Goal: Task Accomplishment & Management: Manage account settings

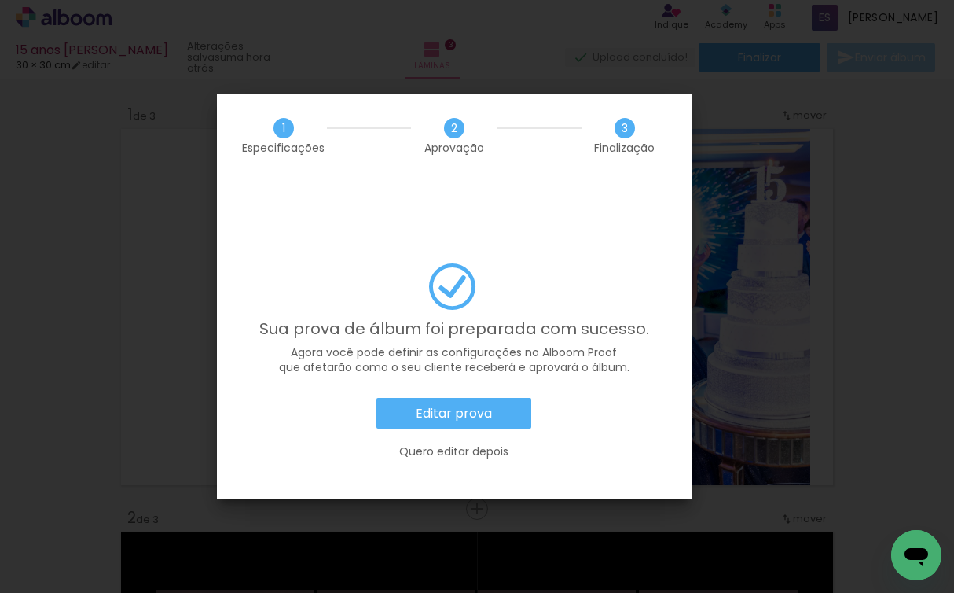
scroll to position [0, 431]
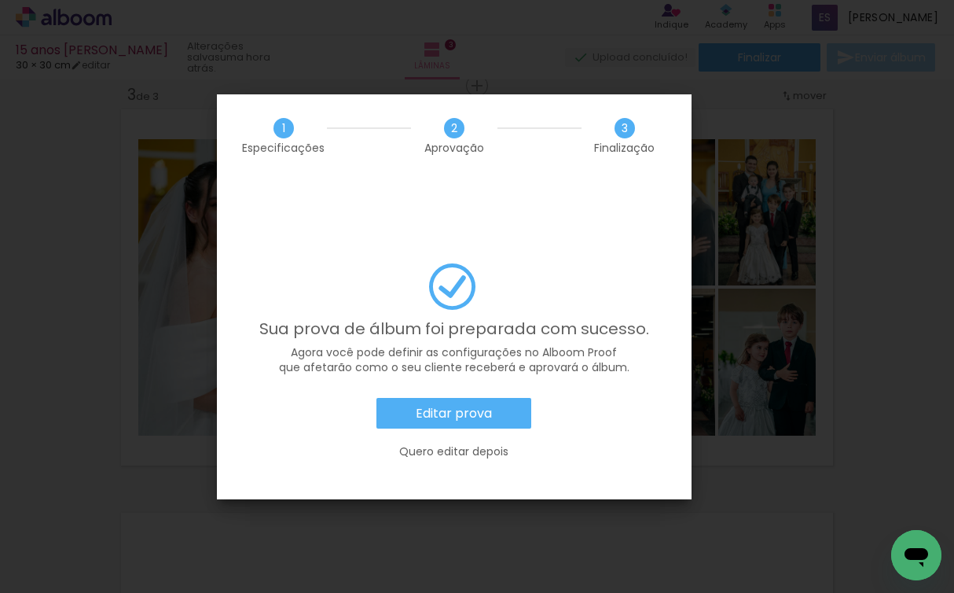
click at [0, 0] on slot "Quero editar depois" at bounding box center [0, 0] width 0 height 0
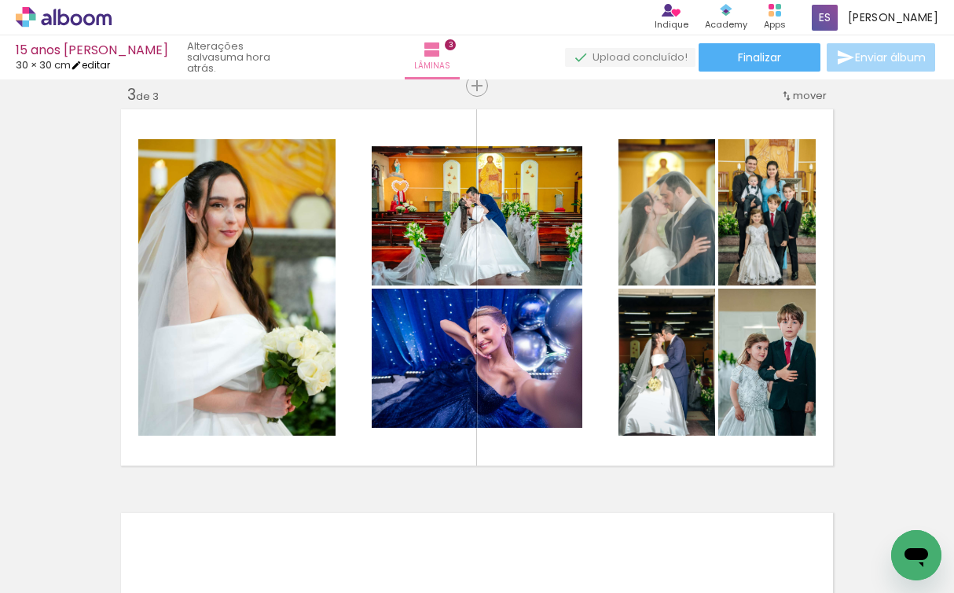
click at [110, 68] on link "editar" at bounding box center [90, 64] width 39 height 13
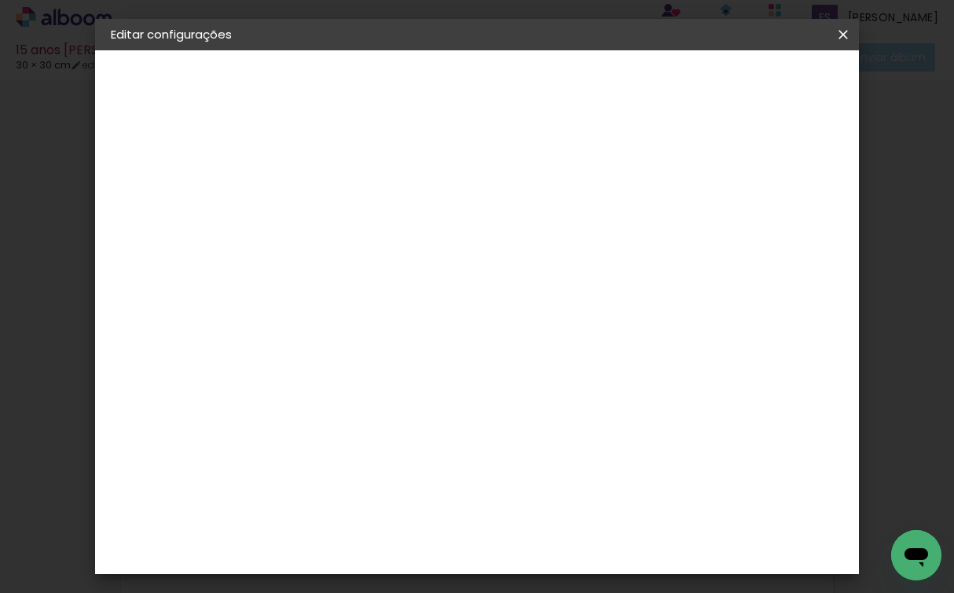
click at [842, 41] on iron-icon at bounding box center [843, 35] width 19 height 16
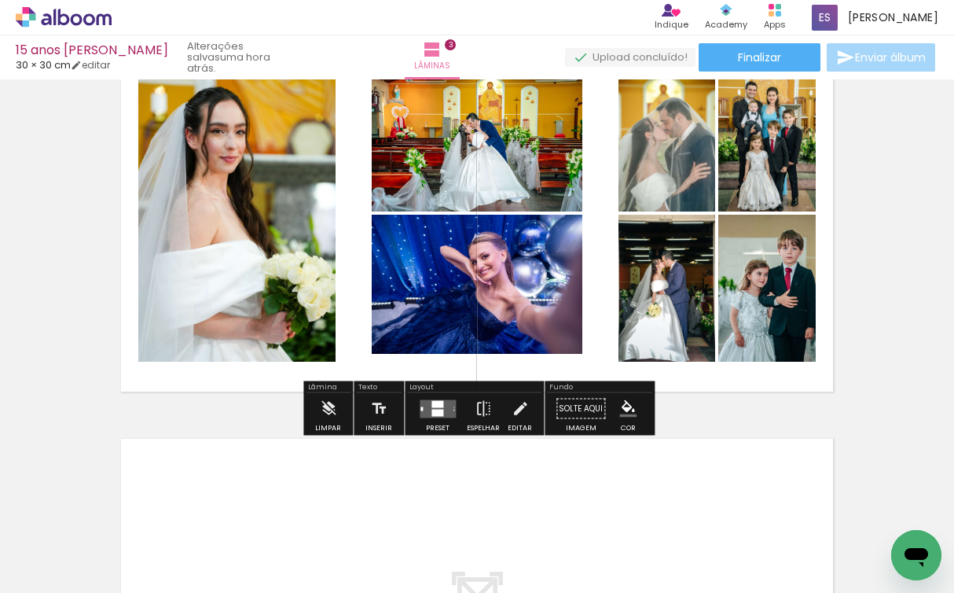
scroll to position [913, 0]
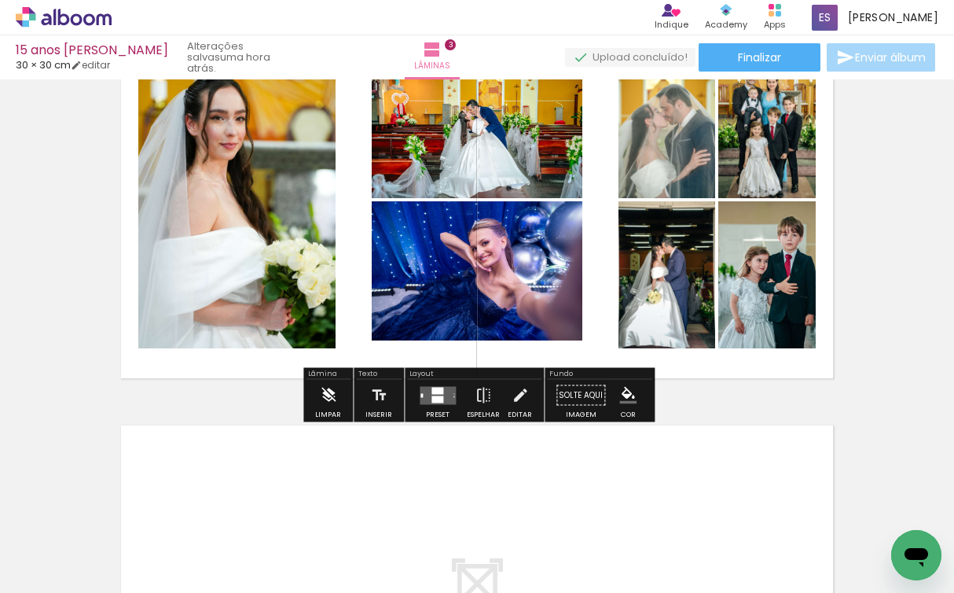
click at [335, 396] on iron-icon at bounding box center [328, 395] width 17 height 31
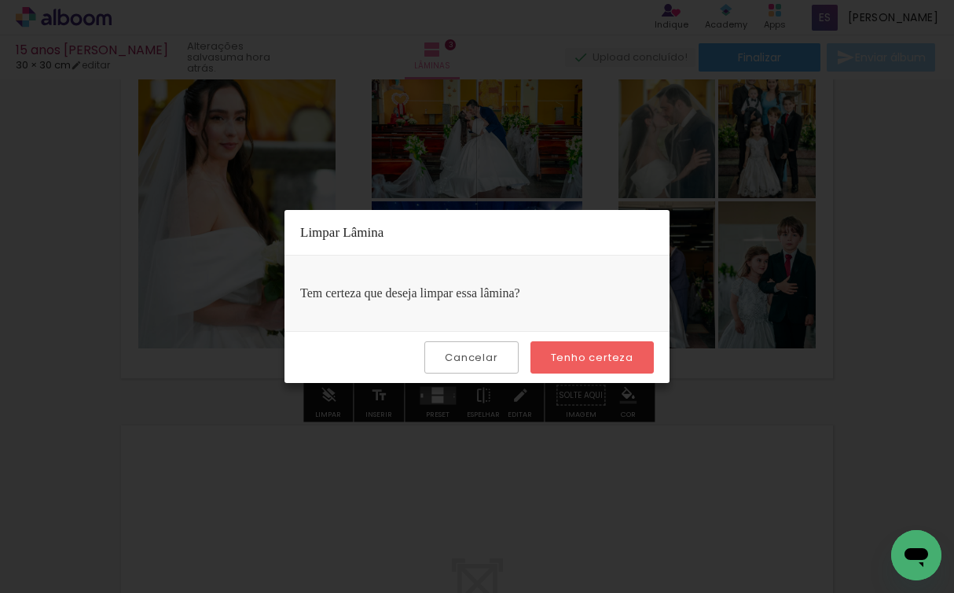
click at [553, 349] on paper-button "Tenho certeza" at bounding box center [591, 357] width 123 height 32
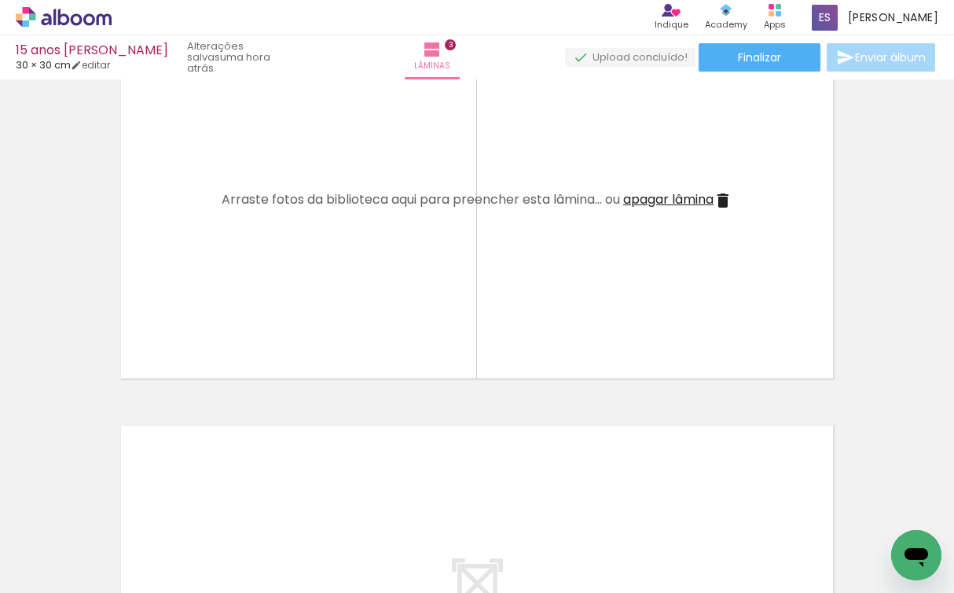
click at [719, 193] on iron-icon at bounding box center [723, 200] width 19 height 19
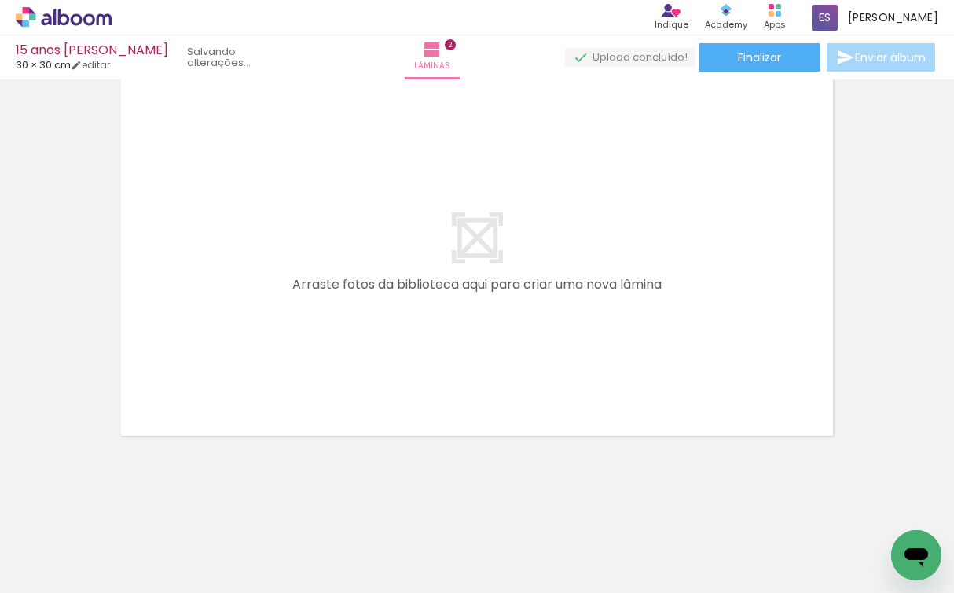
scroll to position [510, 0]
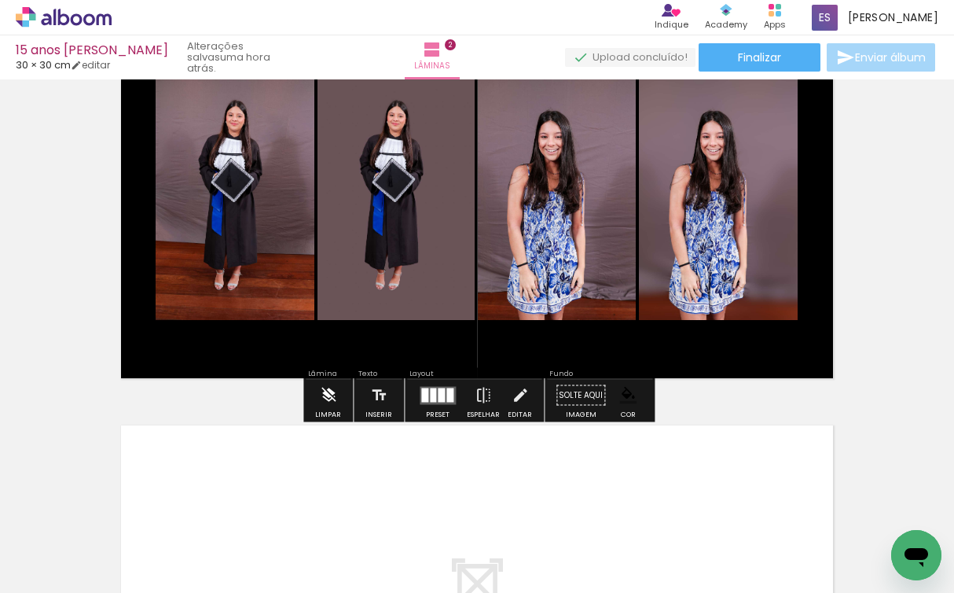
click at [325, 387] on iron-icon at bounding box center [328, 395] width 17 height 31
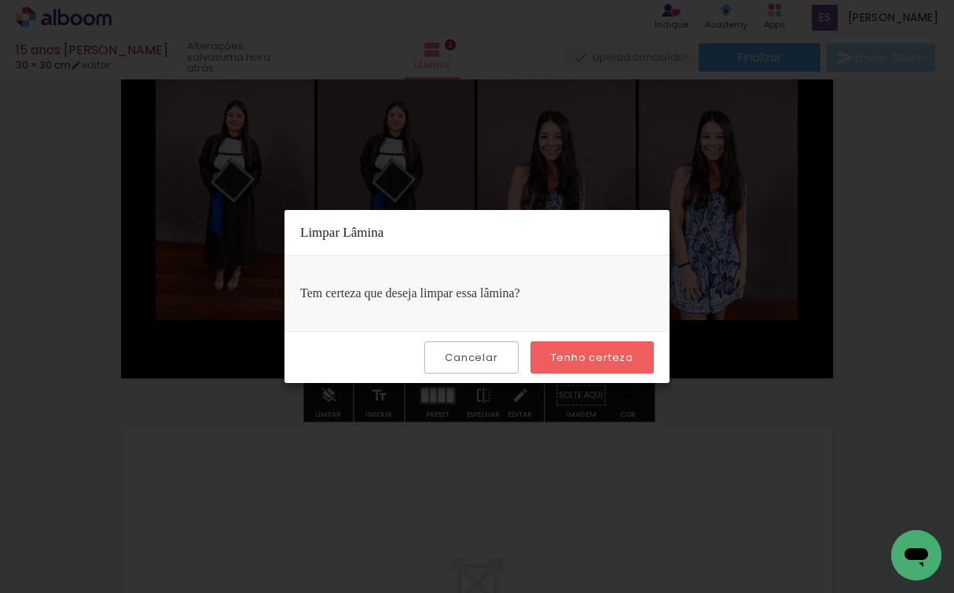
click at [593, 347] on paper-button "Tenho certeza" at bounding box center [591, 357] width 123 height 32
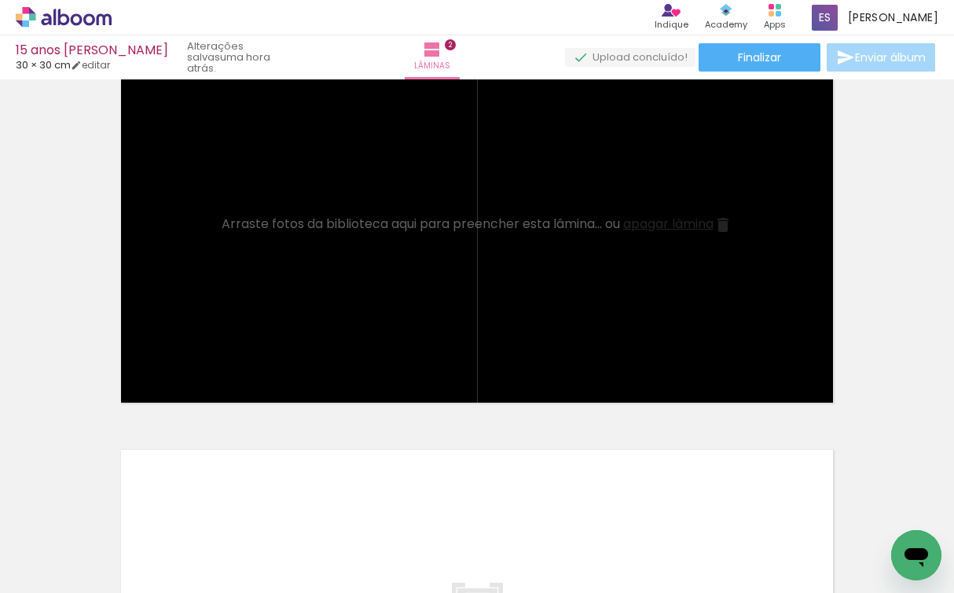
scroll to position [0, 0]
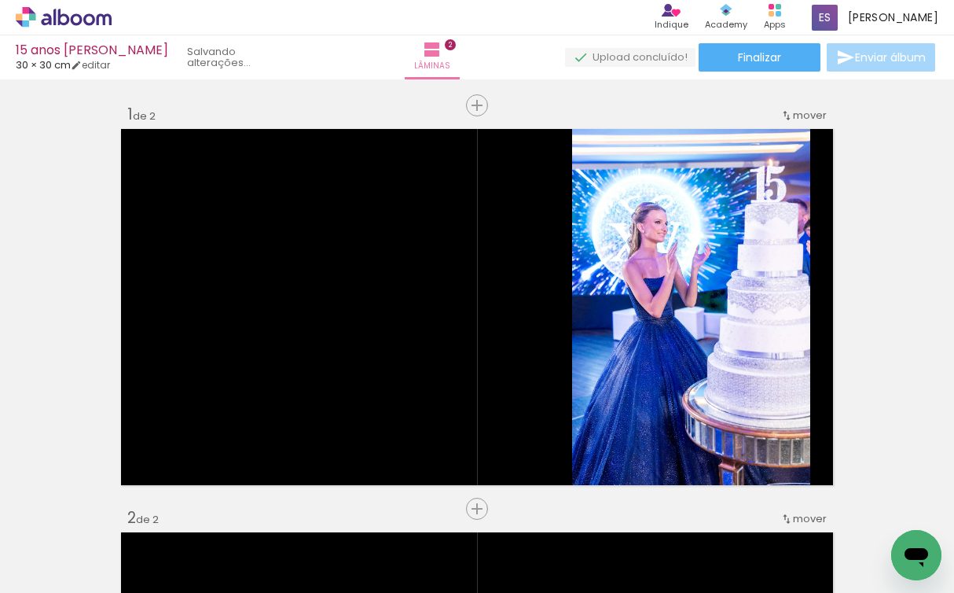
click at [94, 55] on div "15 anos [PERSON_NAME]" at bounding box center [92, 51] width 152 height 15
click at [72, 53] on div "15 anos [PERSON_NAME]" at bounding box center [92, 51] width 152 height 15
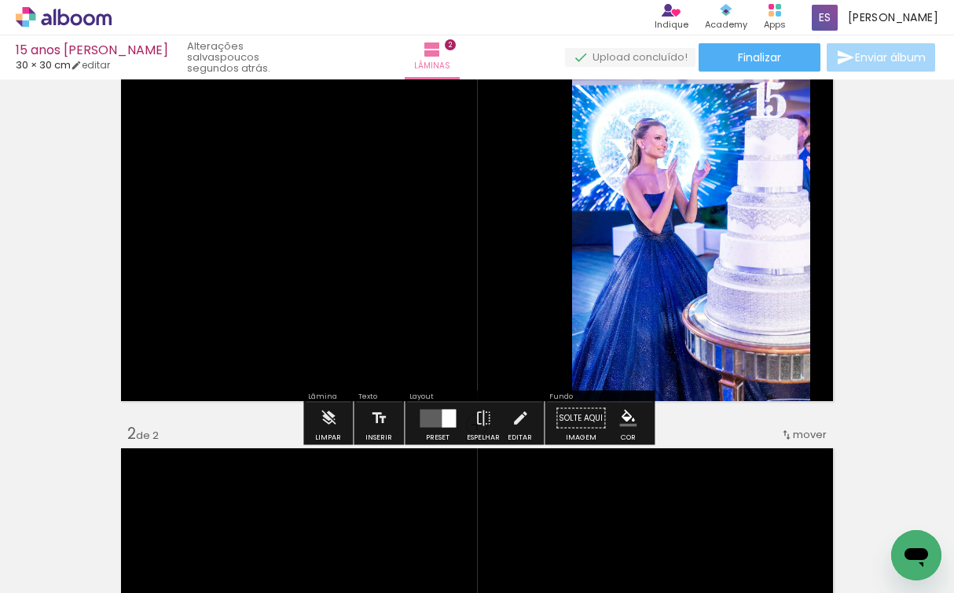
scroll to position [93, 0]
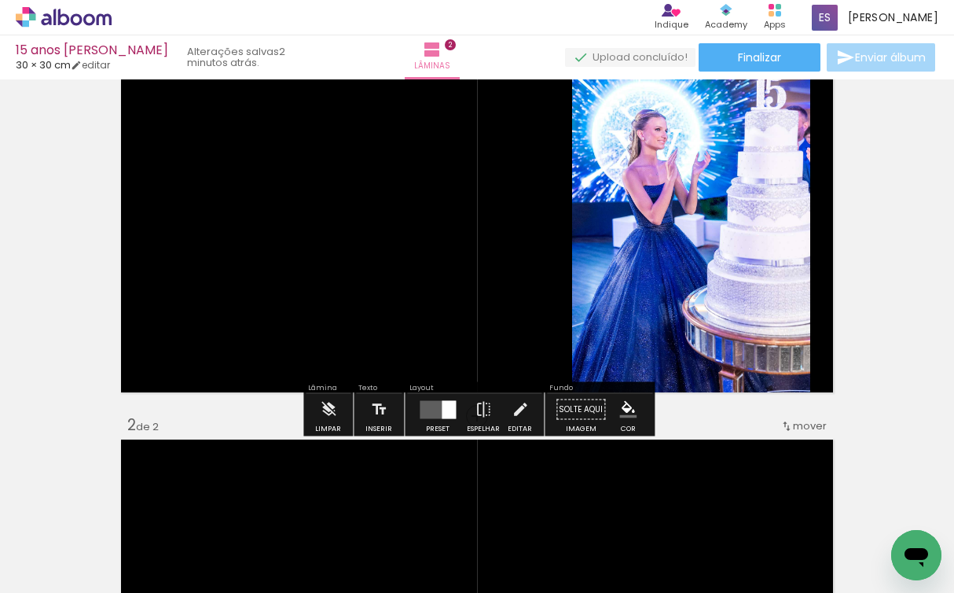
click at [89, 21] on icon at bounding box center [64, 17] width 96 height 20
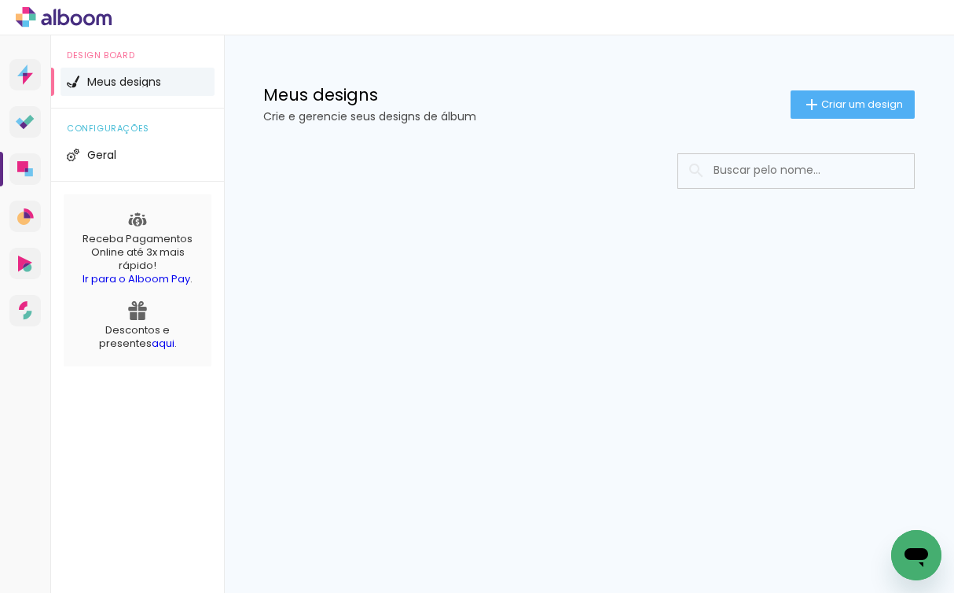
click at [130, 89] on li "Meus designs" at bounding box center [138, 82] width 154 height 28
click at [116, 75] on li "Meus designs" at bounding box center [138, 82] width 154 height 28
click at [121, 149] on li "Geral" at bounding box center [138, 155] width 154 height 28
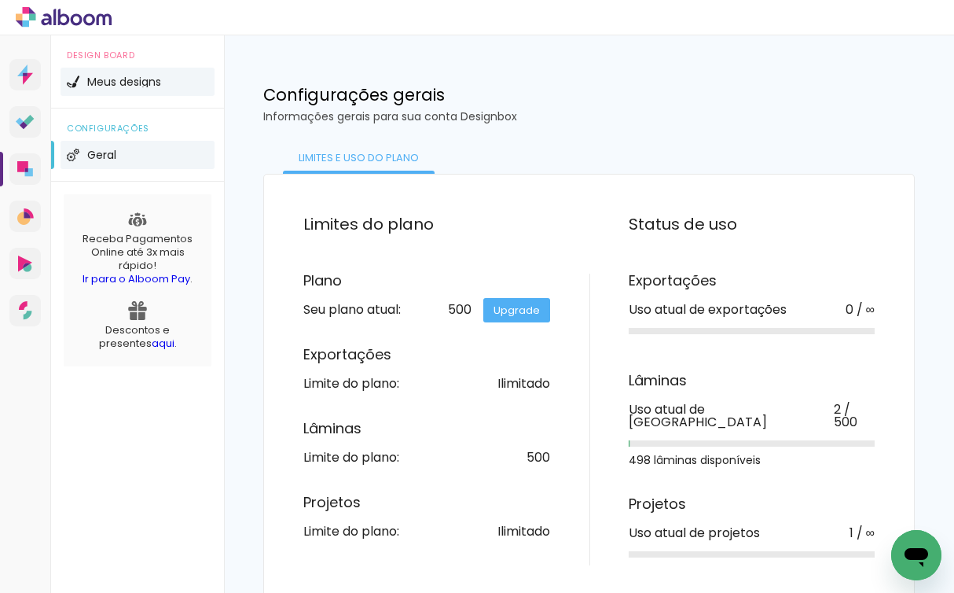
click at [152, 83] on span "Meus designs" at bounding box center [124, 81] width 74 height 11
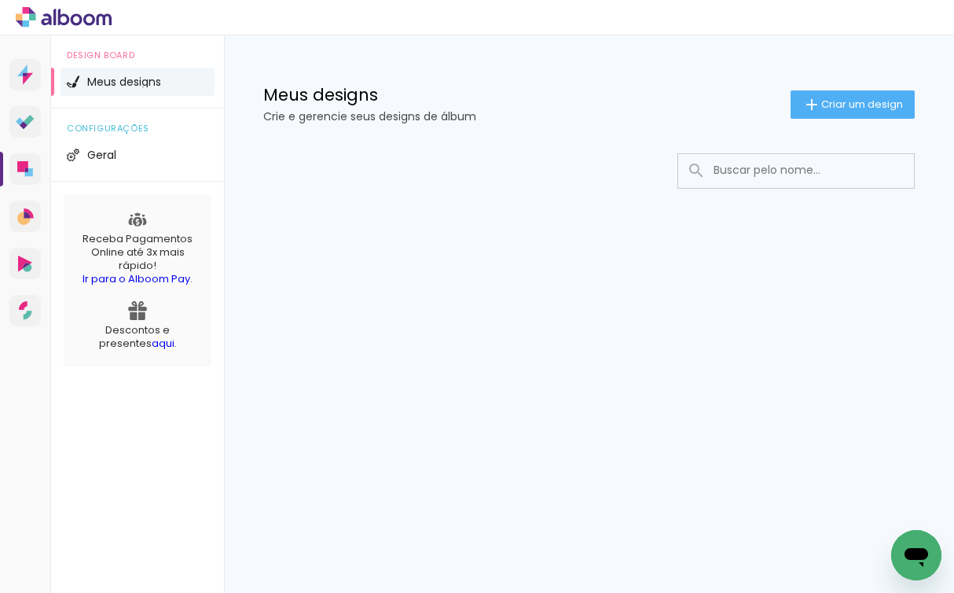
click at [388, 117] on p "Crie e gerencie seus designs de álbum" at bounding box center [526, 116] width 527 height 11
click at [112, 157] on span "Geral" at bounding box center [101, 154] width 29 height 11
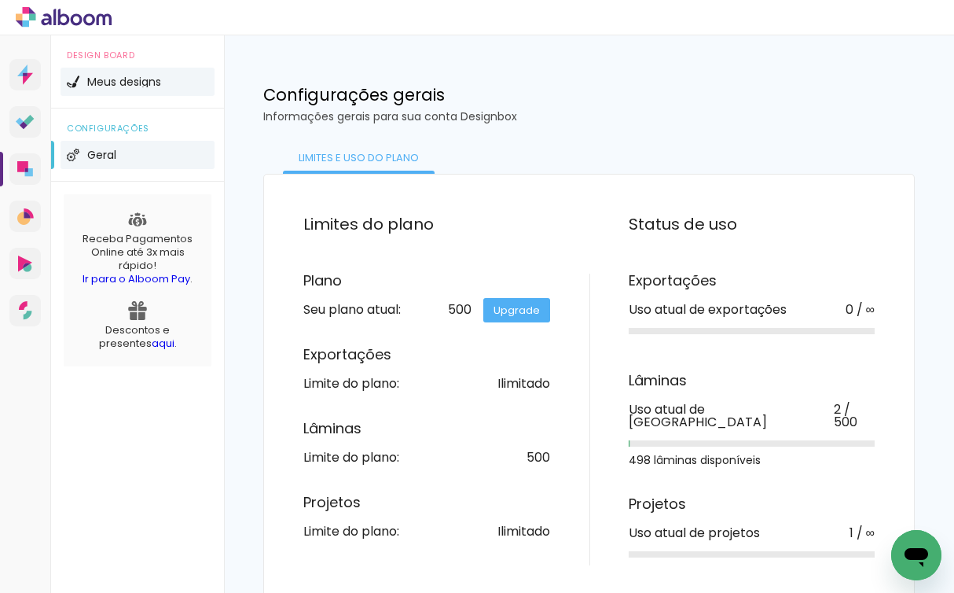
click at [149, 83] on span "Meus designs" at bounding box center [124, 81] width 74 height 11
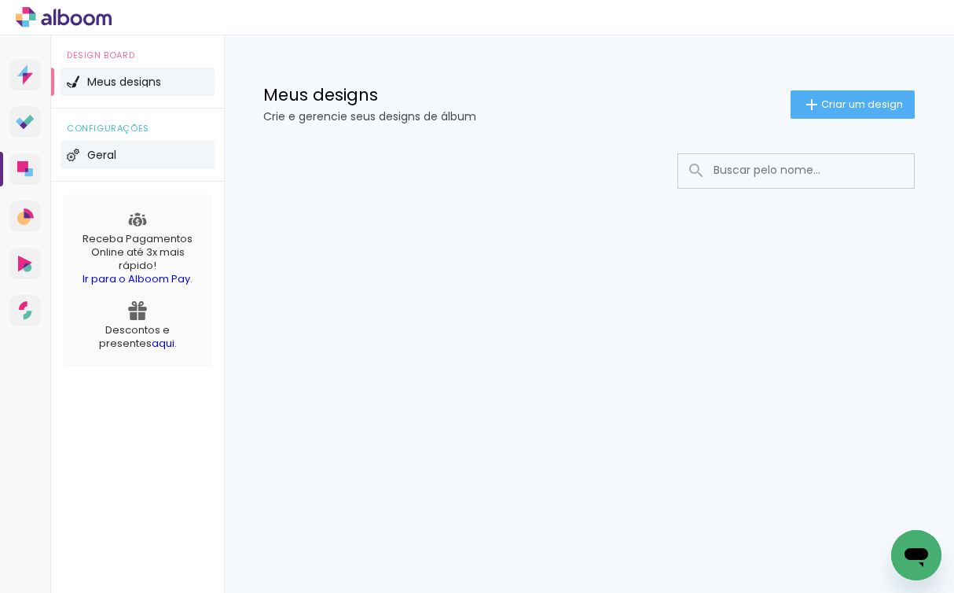
click at [84, 162] on li "Geral" at bounding box center [138, 155] width 154 height 28
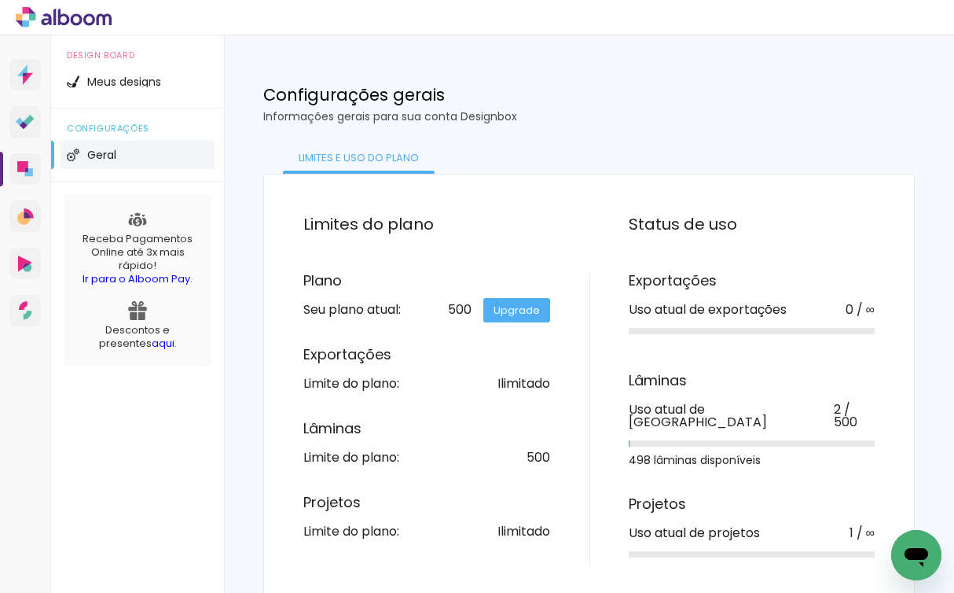
click at [528, 321] on link "Upgrade" at bounding box center [516, 310] width 67 height 24
click at [146, 87] on li "Meus designs" at bounding box center [138, 82] width 154 height 28
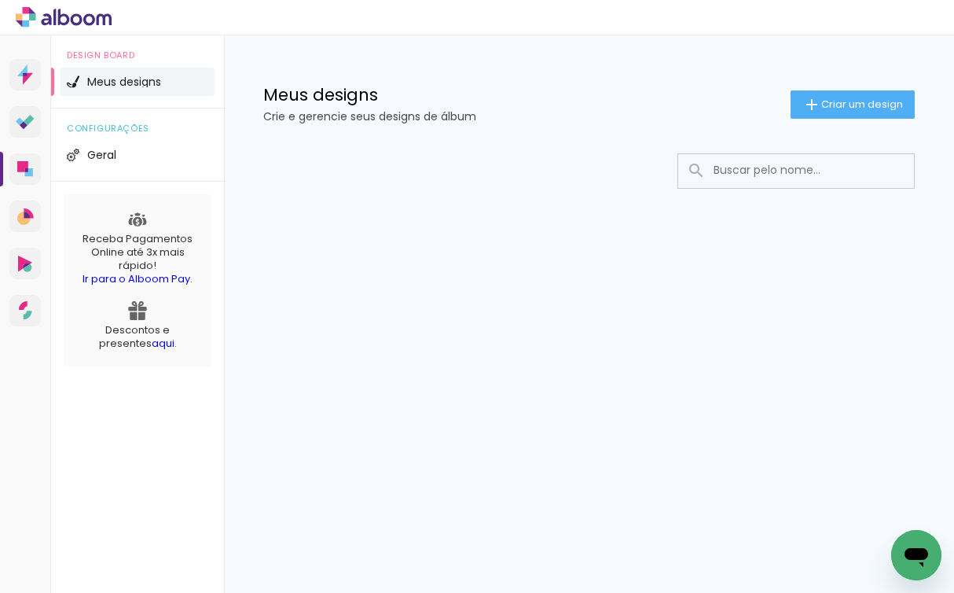
click at [68, 77] on img at bounding box center [73, 81] width 13 height 13
click at [770, 165] on input at bounding box center [818, 170] width 224 height 32
type input "gabriela"
type paper-input "gabriela"
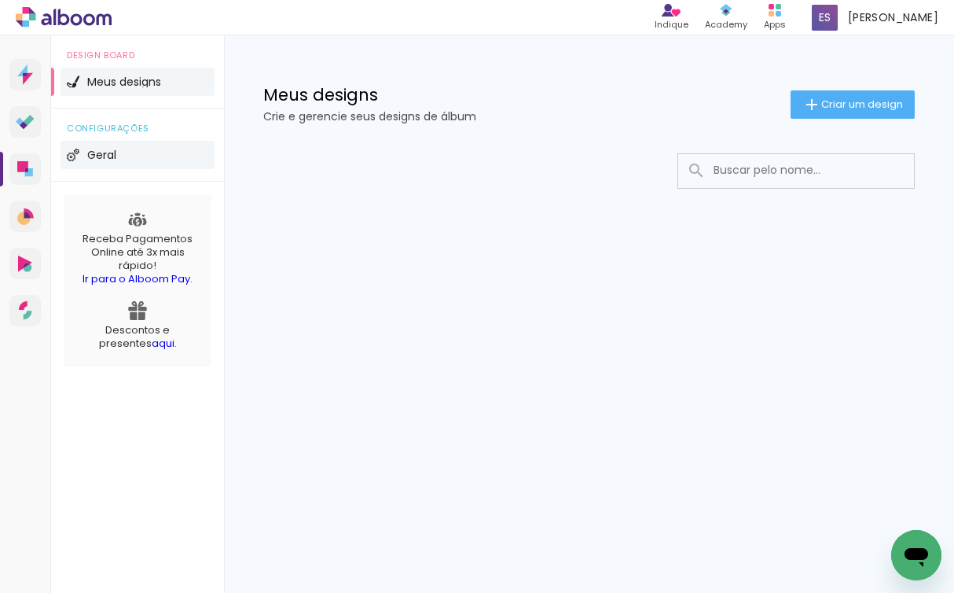
click at [97, 154] on span "Geral" at bounding box center [101, 154] width 29 height 11
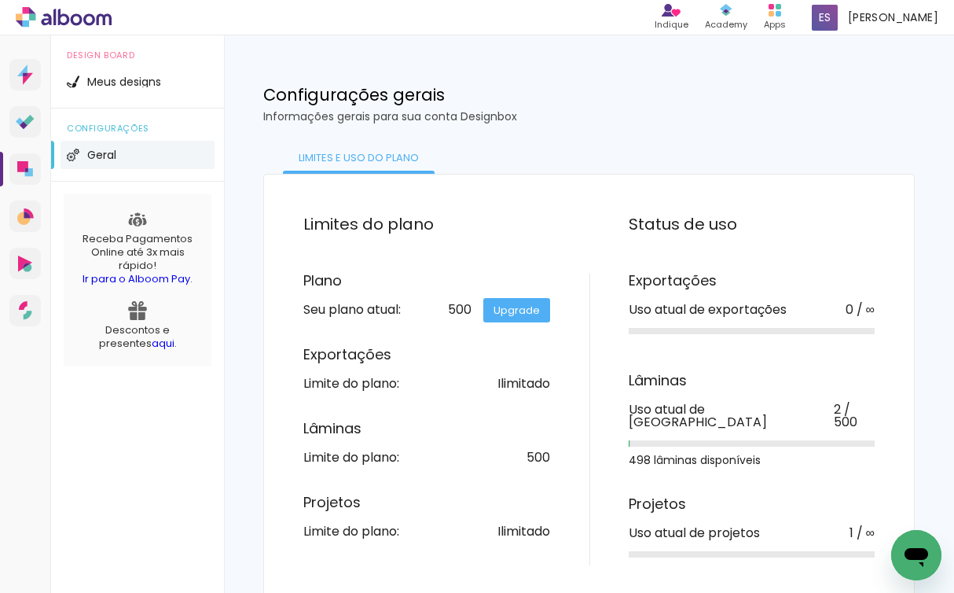
click at [730, 421] on div "Lâminas Uso atual de lâminas 2 / 500 498 lâminas disponíveis" at bounding box center [752, 419] width 247 height 92
click at [102, 80] on span "Meus designs" at bounding box center [124, 81] width 74 height 11
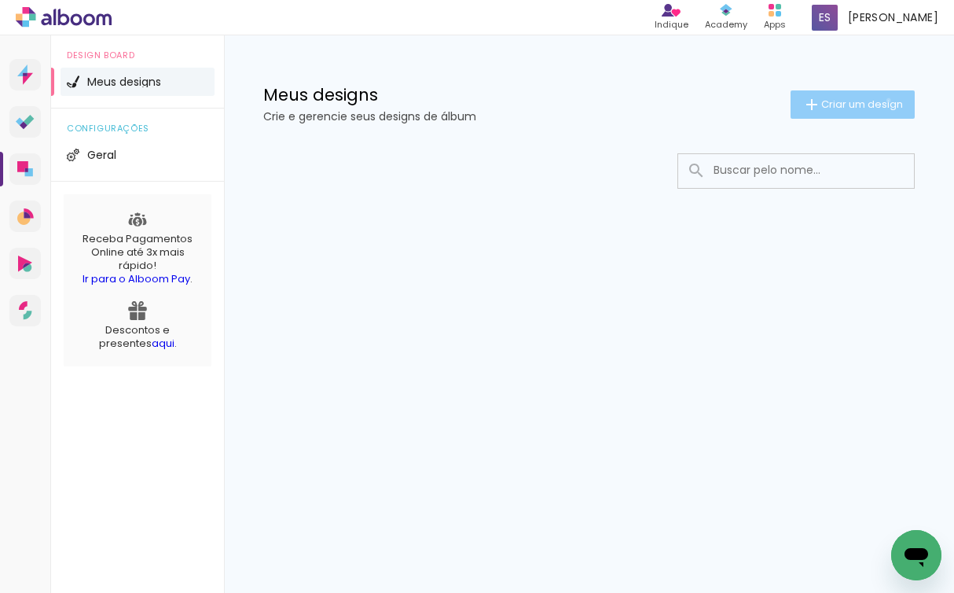
click at [886, 100] on span "Criar um design" at bounding box center [862, 104] width 82 height 10
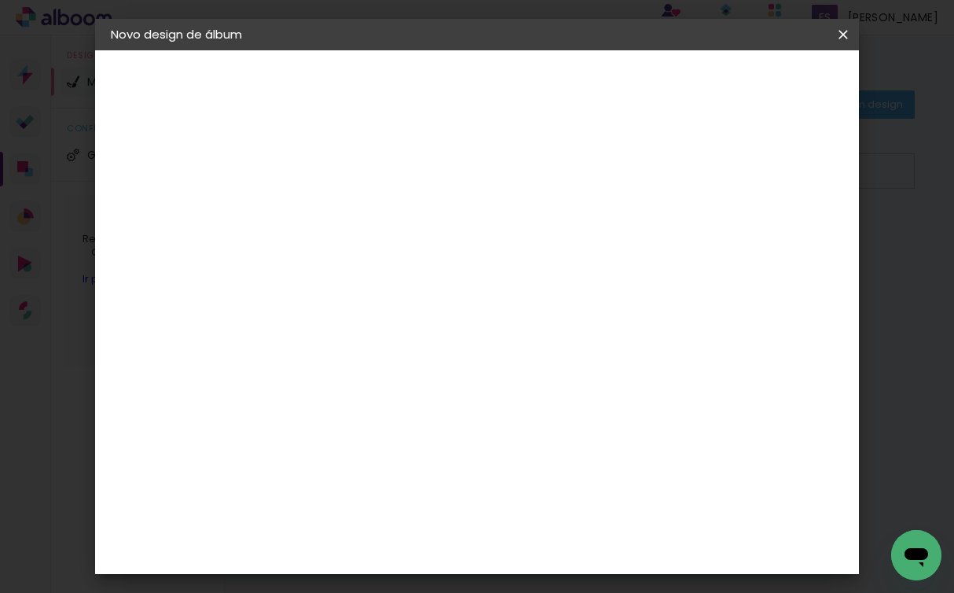
click at [413, 243] on div at bounding box center [368, 211] width 90 height 119
click at [368, 222] on input at bounding box center [368, 211] width 0 height 24
type input "xzzxx"
type paper-input "xzzxx"
click at [0, 0] on slot "Avançar" at bounding box center [0, 0] width 0 height 0
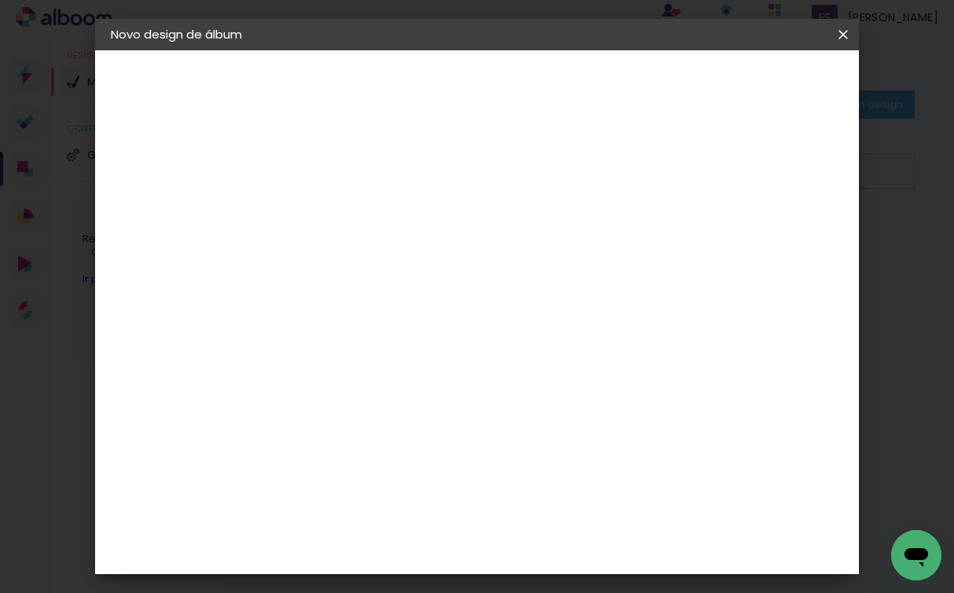
click at [663, 248] on paper-item "Tamanho Livre" at bounding box center [587, 239] width 151 height 35
click at [685, 97] on header "Fornecedor Escolha um fornecedor ou avance com o tamanho livre. Voltar Avançar" at bounding box center [492, 97] width 386 height 94
click at [0, 0] on slot "Avançar" at bounding box center [0, 0] width 0 height 0
click at [756, 85] on span "Iniciar design" at bounding box center [723, 89] width 66 height 22
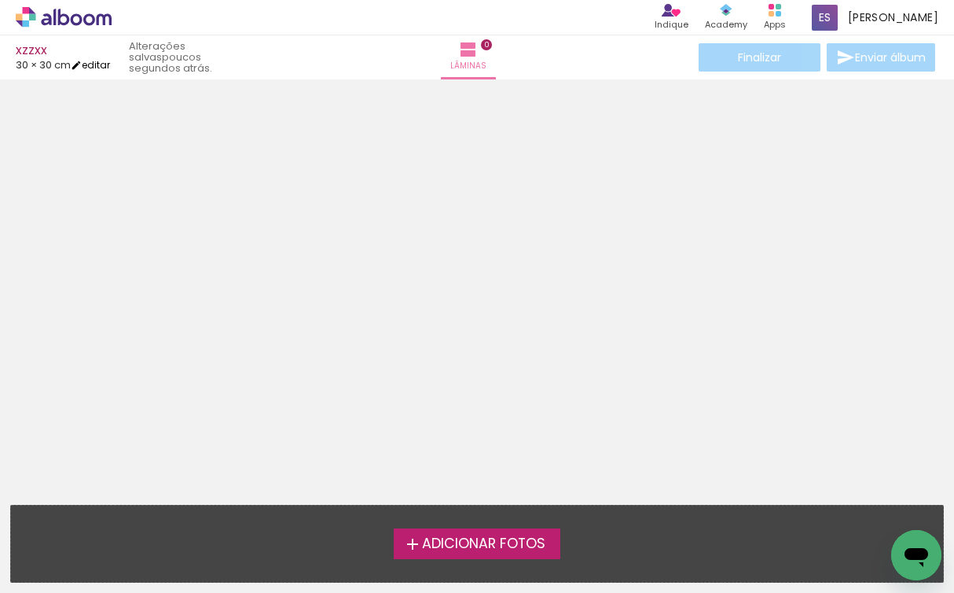
click at [108, 61] on link "editar" at bounding box center [90, 64] width 39 height 13
type input "30"
type input "60"
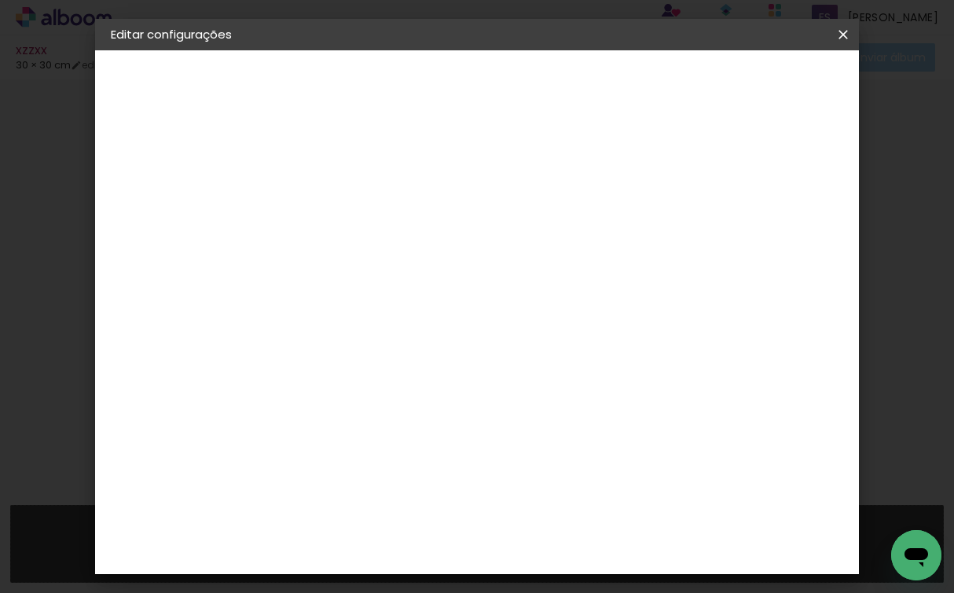
click at [643, 73] on paper-button "Voltar" at bounding box center [611, 83] width 64 height 27
click at [842, 38] on iron-icon at bounding box center [843, 35] width 19 height 16
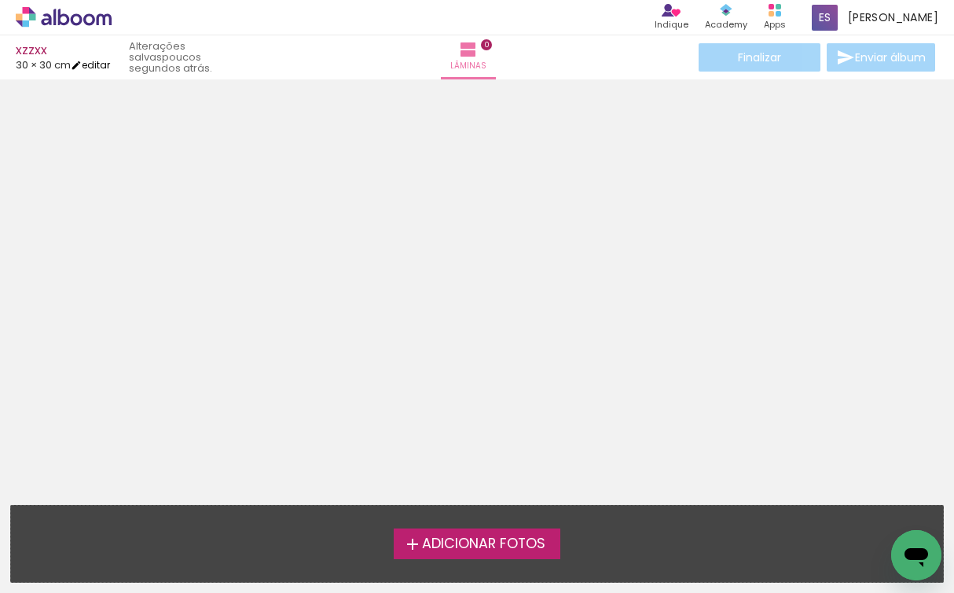
click at [110, 65] on link "editar" at bounding box center [90, 64] width 39 height 13
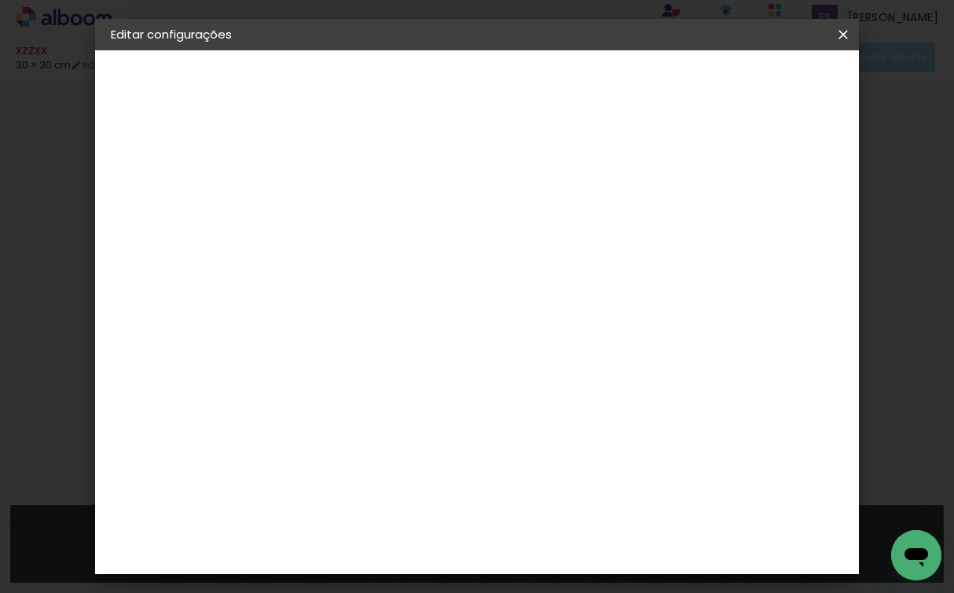
click at [166, 77] on div "1. Informações" at bounding box center [197, 83] width 172 height 19
click at [643, 103] on link "Voltar" at bounding box center [607, 89] width 72 height 38
click at [578, 90] on paper-button "Voltar" at bounding box center [546, 83] width 64 height 27
click at [368, 224] on div at bounding box center [368, 224] width 0 height 2
click at [850, 41] on iron-icon at bounding box center [843, 35] width 19 height 16
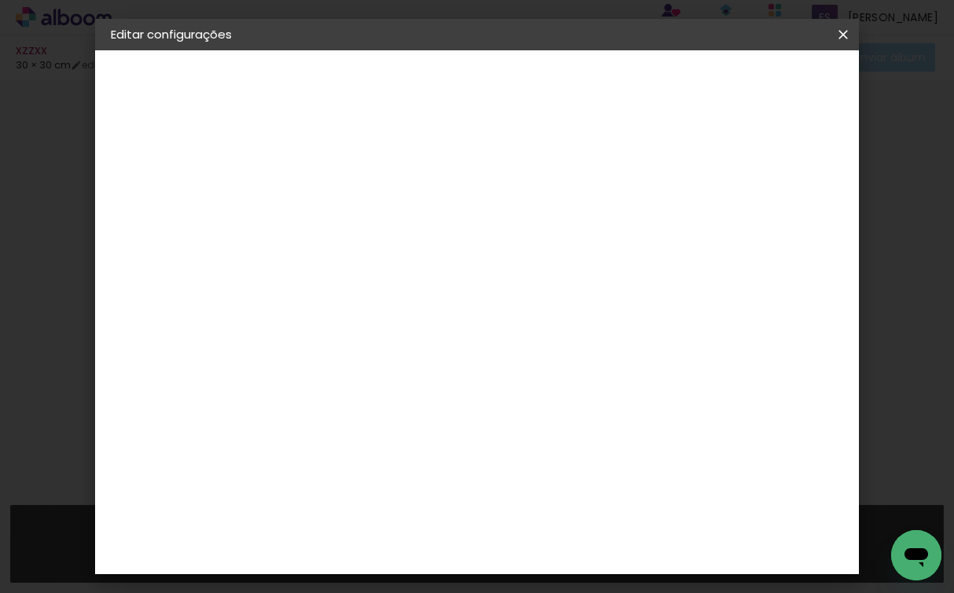
click at [368, 213] on input "xzzxx" at bounding box center [368, 211] width 0 height 24
type input "\"
click at [839, 35] on iron-icon at bounding box center [843, 35] width 19 height 16
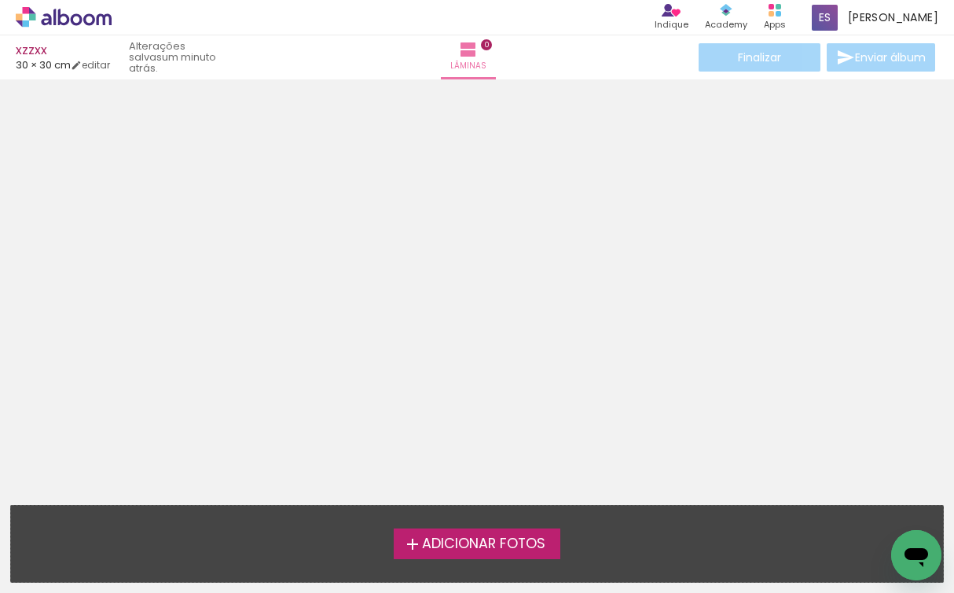
click at [97, 18] on icon at bounding box center [104, 19] width 15 height 12
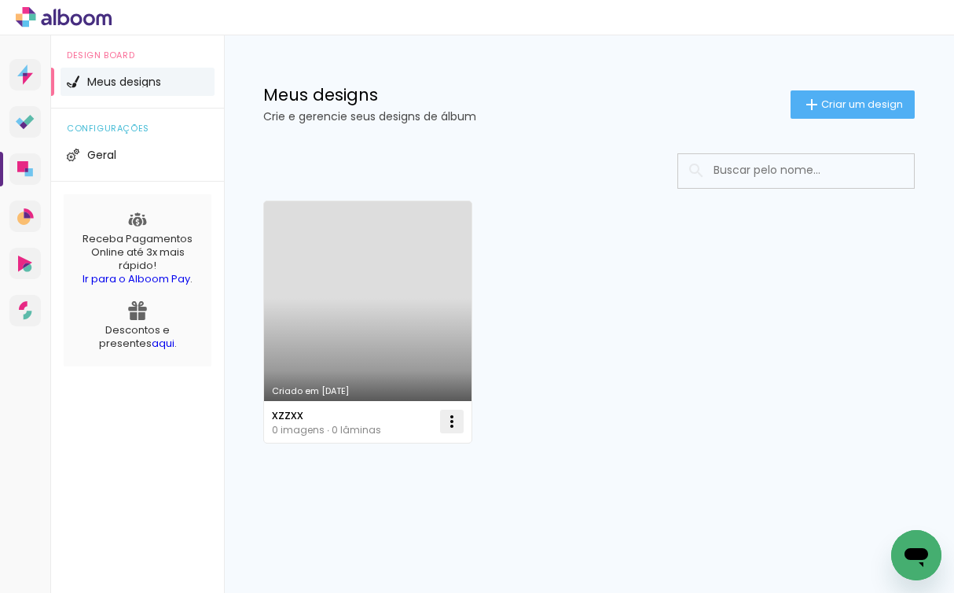
click at [454, 424] on iron-icon at bounding box center [451, 421] width 19 height 19
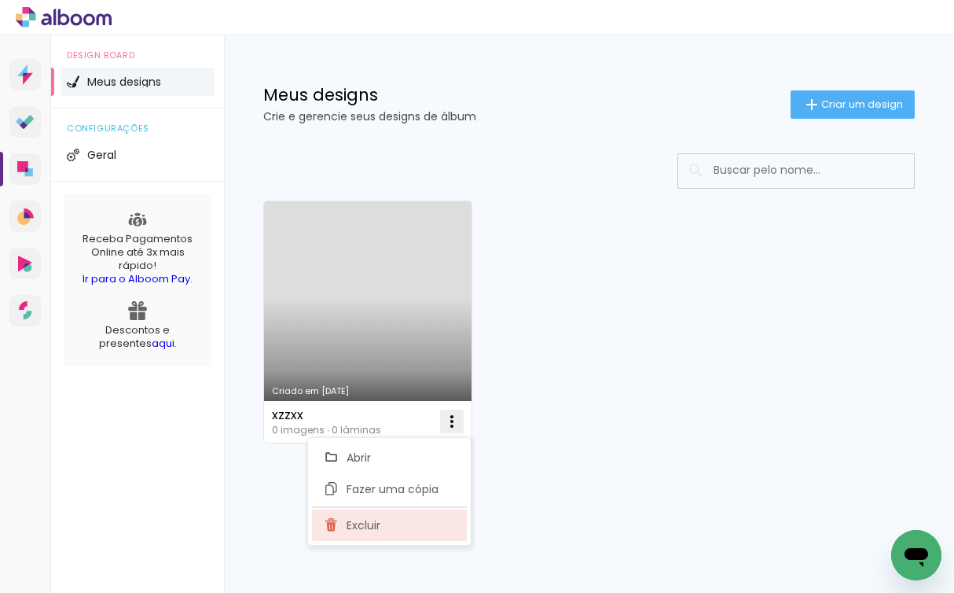
click at [416, 517] on paper-item "Excluir" at bounding box center [389, 524] width 155 height 31
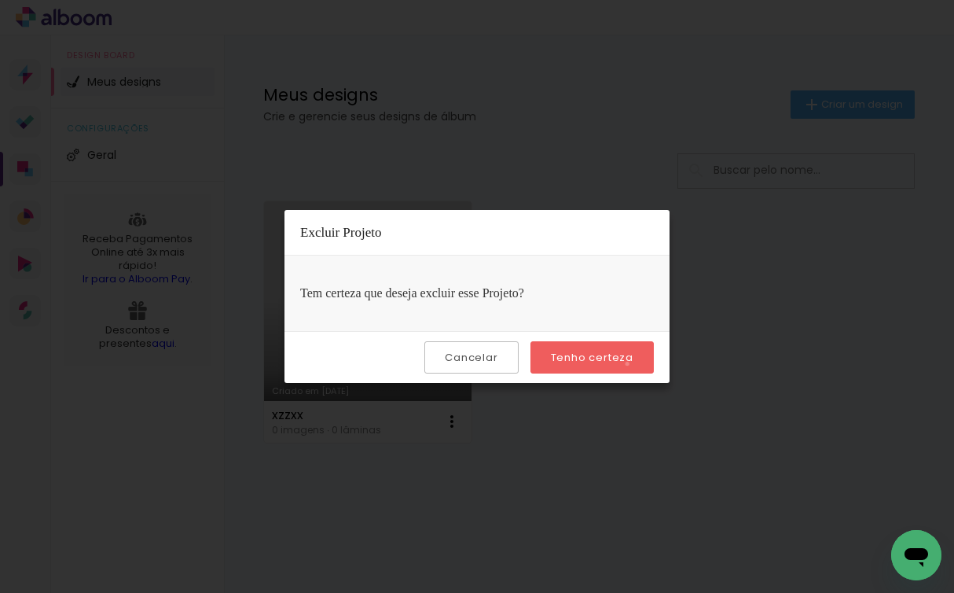
click at [0, 0] on slot "Tenho certeza" at bounding box center [0, 0] width 0 height 0
